Goal: Find specific page/section: Find specific page/section

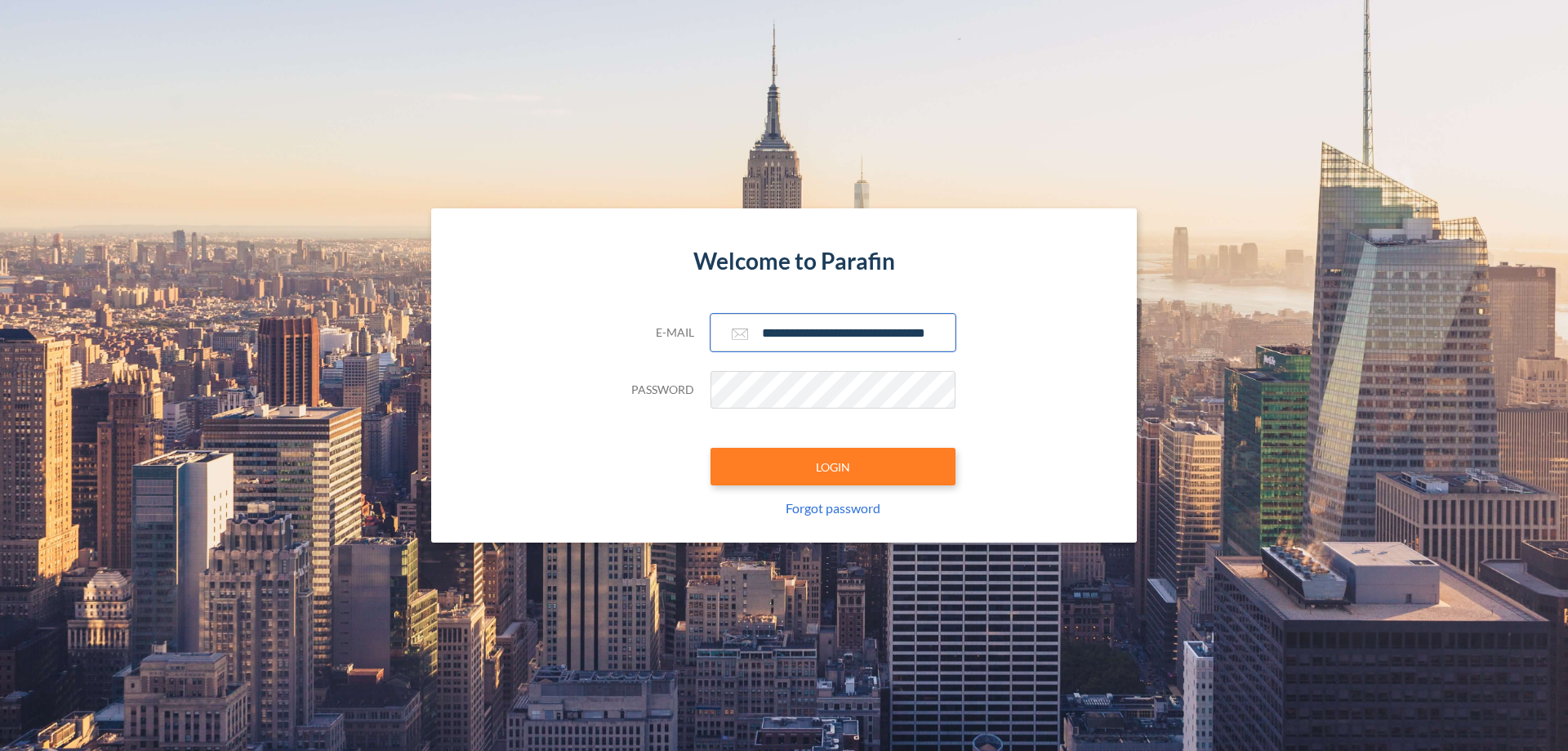
type input "**********"
click at [833, 467] on button "LOGIN" at bounding box center [833, 466] width 245 height 37
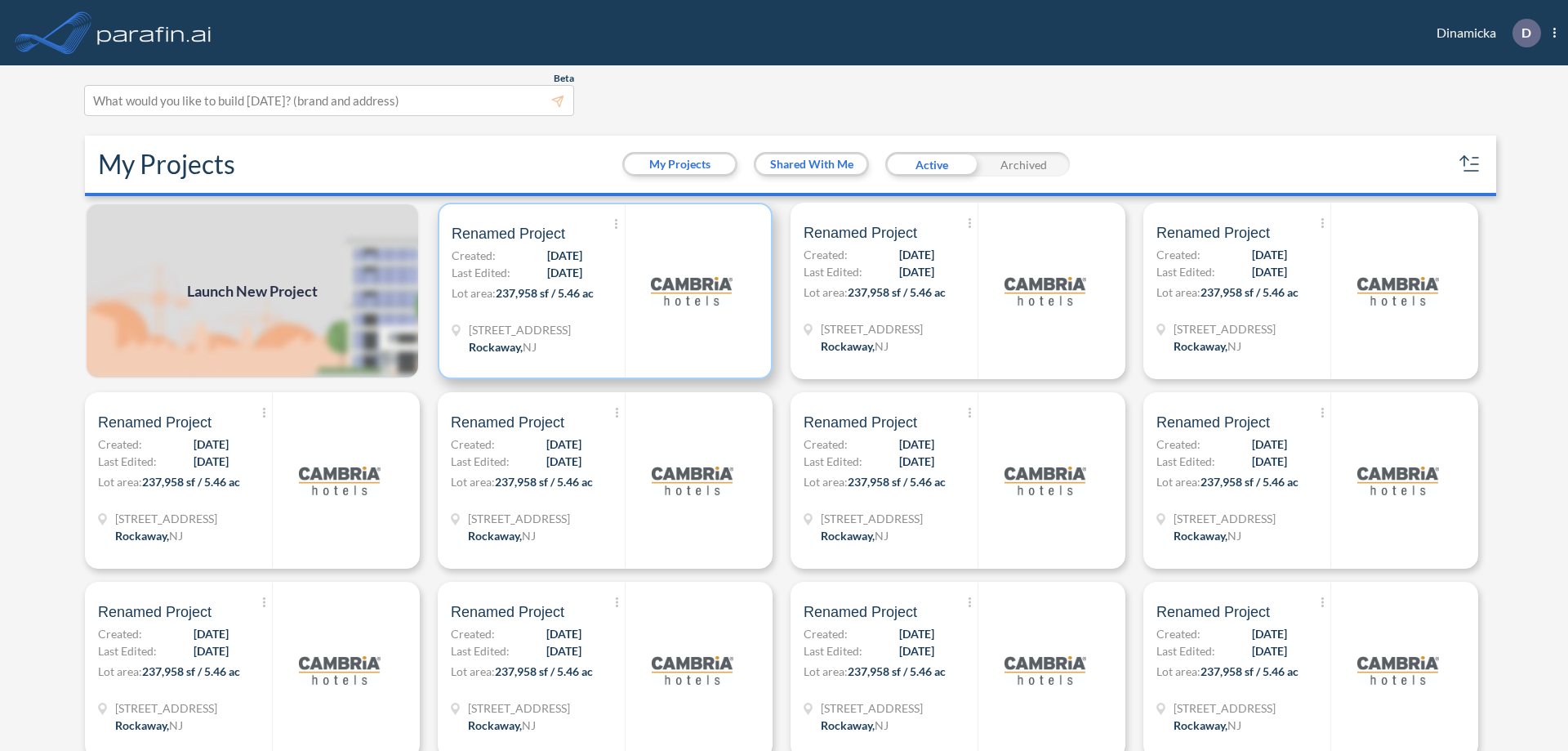
scroll to position [4, 0]
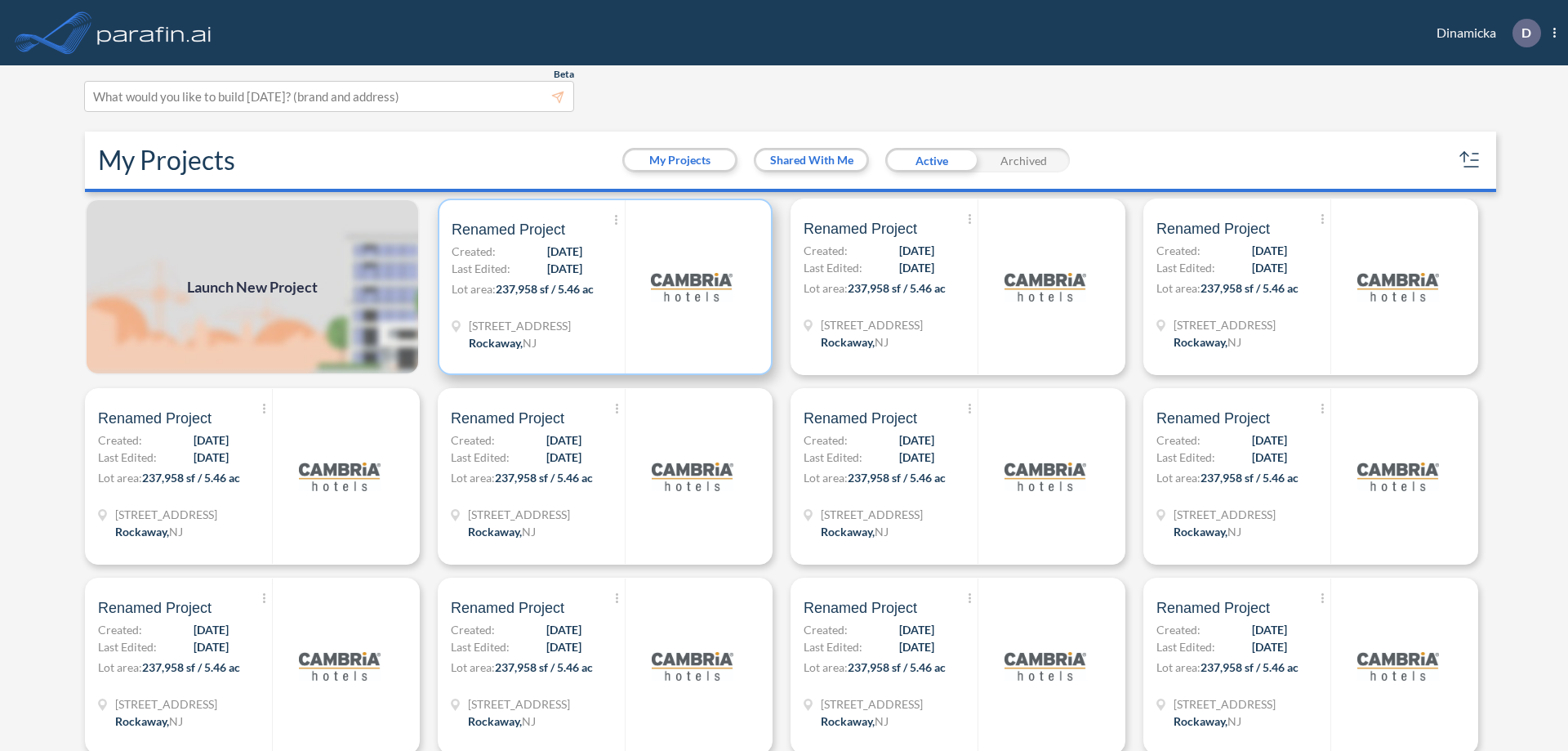
click at [601, 287] on p "Lot area: 237,958 sf / 5.46 ac" at bounding box center [538, 292] width 173 height 24
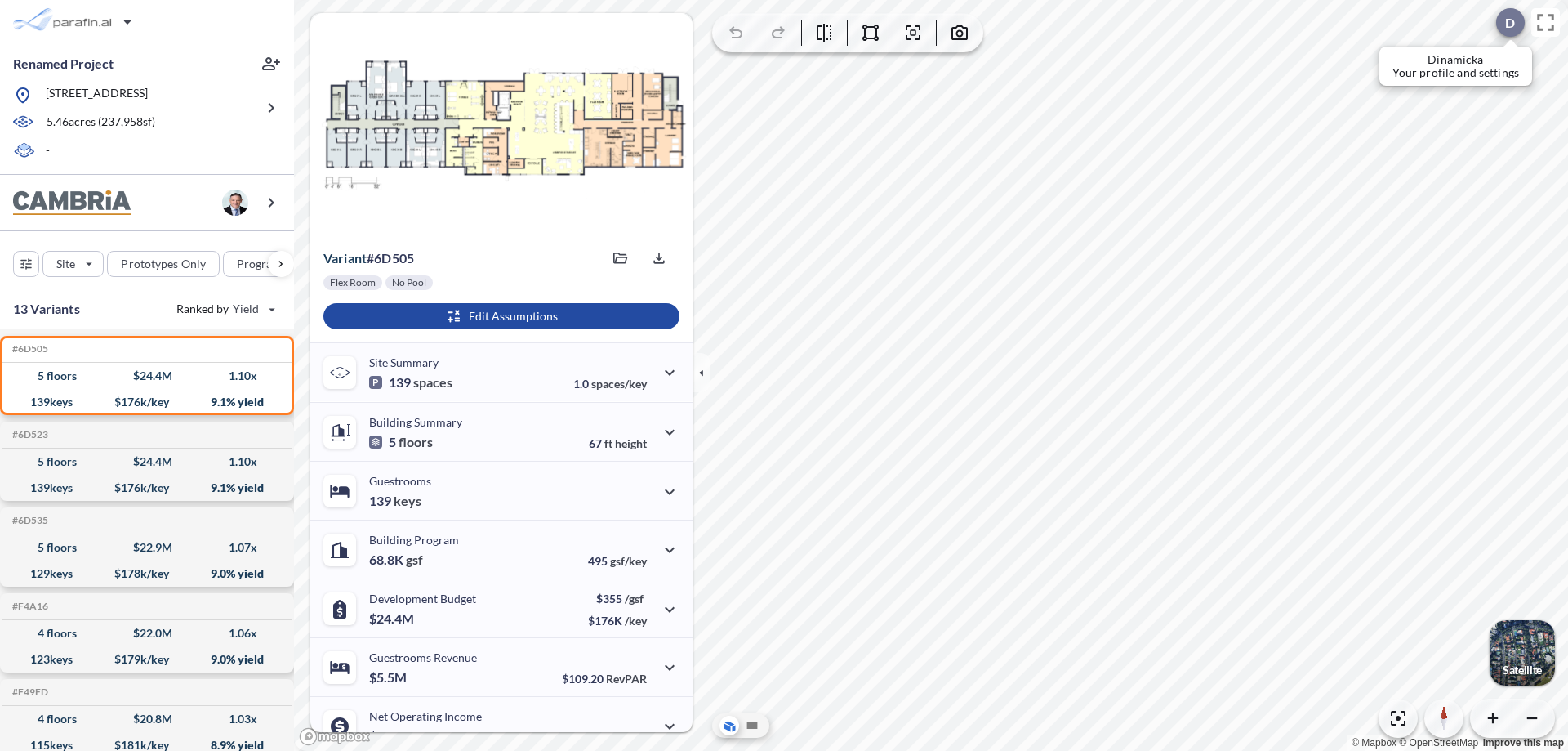
click at [1501, 22] on div at bounding box center [1510, 22] width 28 height 28
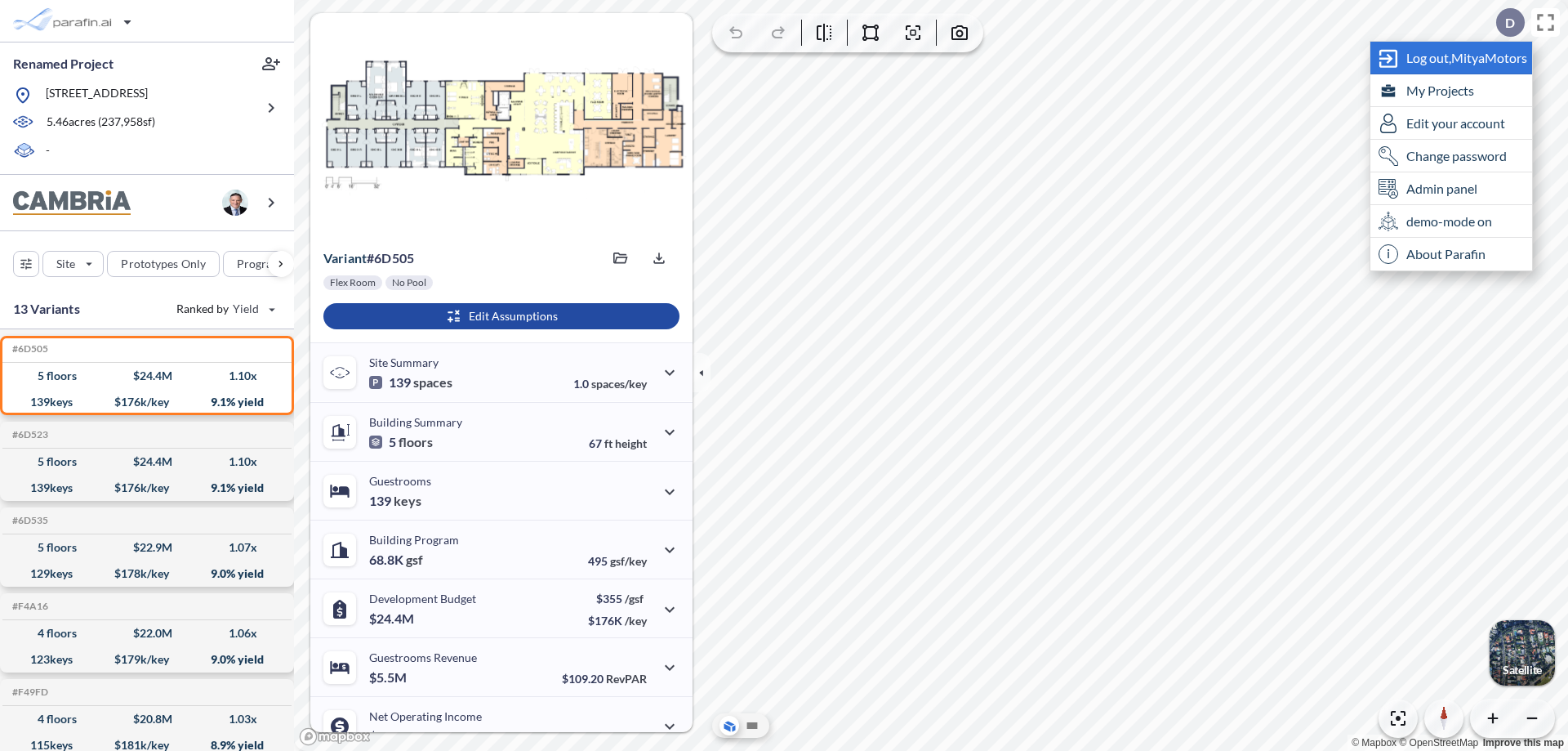
click at [1467, 57] on span "Log out, MityaMotors" at bounding box center [1466, 58] width 121 height 16
